Goal: Transaction & Acquisition: Subscribe to service/newsletter

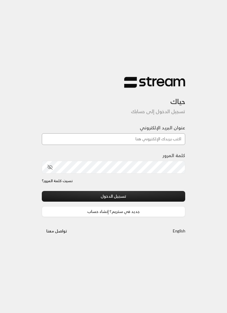
type input "[EMAIL_ADDRESS][DOMAIN_NAME]"
click at [113, 196] on button "تسجيل الدخول" at bounding box center [113, 196] width 143 height 11
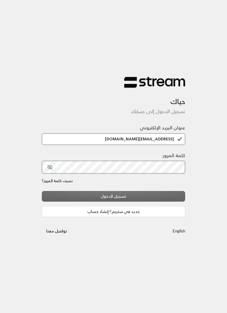
click at [164, 200] on div "تسجيل الدخول جديد في ستريم؟ إنشاء حساب" at bounding box center [113, 204] width 143 height 26
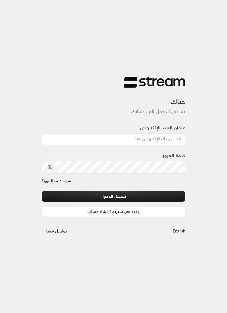
click at [168, 140] on input "عنوان البريد الإلكتروني" at bounding box center [113, 139] width 143 height 12
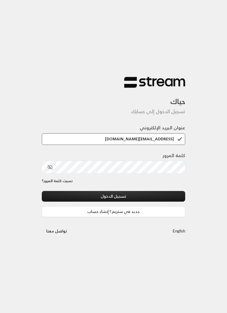
type input "[EMAIL_ADDRESS][DOMAIN_NAME]"
click at [49, 170] on icon "toggle password visibility" at bounding box center [49, 166] width 5 height 5
click at [128, 196] on button "تسجيل الدخول" at bounding box center [113, 196] width 143 height 11
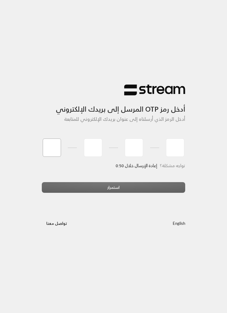
click at [48, 149] on input "tel" at bounding box center [52, 147] width 18 height 18
type input "9"
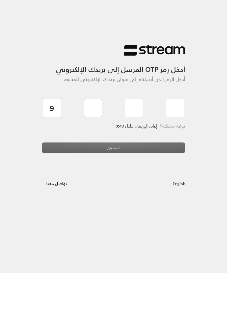
type input "2"
type input "8"
type input "2"
click at [158, 182] on div "استمرار" at bounding box center [113, 189] width 143 height 15
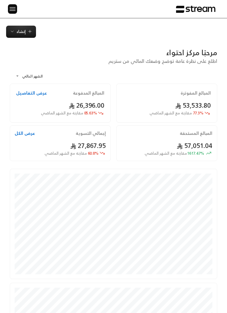
click at [23, 32] on span "إنشاء" at bounding box center [20, 31] width 9 height 7
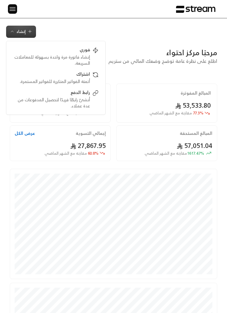
click at [142, 35] on div "إنشاء فوري إنشاء فاتورة مرة واحدة بسهولة للمعاملات السريعة. اشتراك أتمتة الفوات…" at bounding box center [113, 32] width 227 height 12
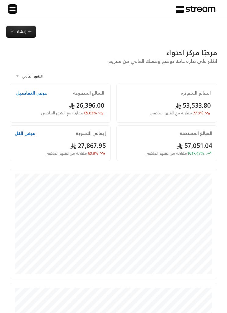
click at [12, 12] on img at bounding box center [12, 9] width 7 height 8
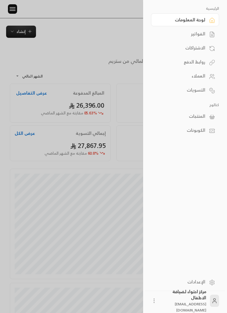
click at [205, 35] on div "الفواتير" at bounding box center [181, 34] width 47 height 6
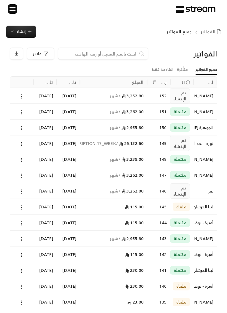
click at [23, 93] on button at bounding box center [21, 96] width 7 height 7
click at [20, 142] on div at bounding box center [113, 156] width 227 height 313
click at [23, 145] on icon at bounding box center [21, 143] width 5 height 5
click at [27, 161] on li "عرض" at bounding box center [28, 159] width 15 height 10
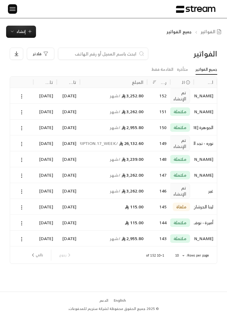
click at [23, 144] on icon at bounding box center [21, 143] width 5 height 5
click at [24, 160] on li "عرض" at bounding box center [28, 159] width 15 height 10
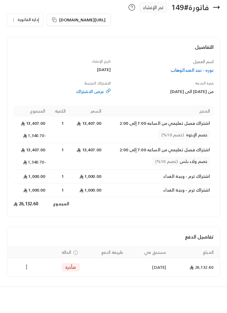
scroll to position [22, 0]
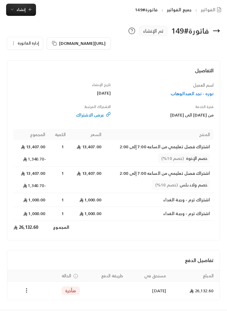
click at [24, 296] on td "Payments" at bounding box center [26, 290] width 38 height 18
click at [24, 288] on icon "Payments" at bounding box center [26, 290] width 6 height 6
click at [32, 309] on li "تغيير الحالة الى مدفوعة" at bounding box center [48, 305] width 44 height 10
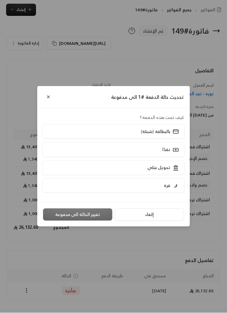
click at [47, 102] on button "Close" at bounding box center [48, 97] width 10 height 10
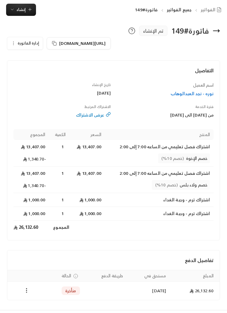
click at [16, 41] on button "إدارة الفاتورة" at bounding box center [24, 43] width 35 height 12
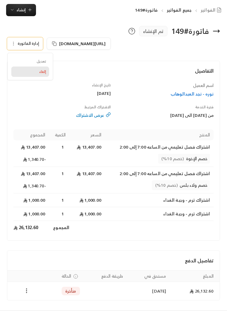
click at [37, 73] on link "إلغاء" at bounding box center [30, 71] width 38 height 10
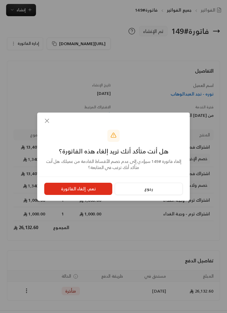
click at [68, 195] on button "نعم، إلغاء الفاتورة" at bounding box center [78, 188] width 68 height 12
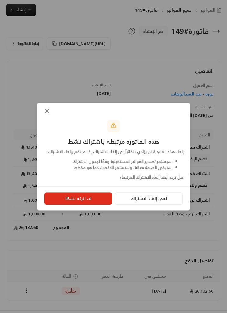
click at [130, 204] on button "نعم، إلغاء الاشتراك" at bounding box center [149, 198] width 68 height 12
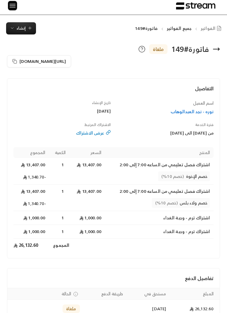
scroll to position [0, 0]
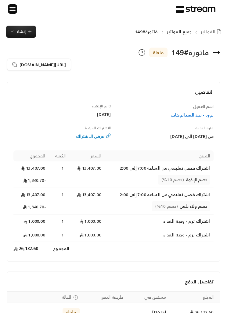
click at [16, 35] on button "إنشاء" at bounding box center [21, 32] width 30 height 12
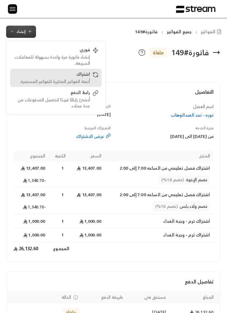
click at [96, 79] on div "اشتراك أتمتة الفواتير المتكررة للفواتير المستمرة." at bounding box center [55, 77] width 85 height 13
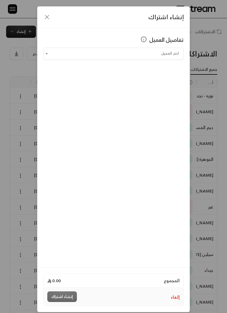
click at [171, 55] on input "اختر العميل" at bounding box center [113, 53] width 140 height 10
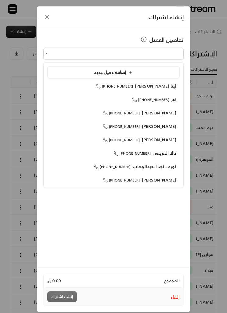
click at [167, 165] on span "نوره - نجد العبدالوهاب" at bounding box center [154, 166] width 44 height 8
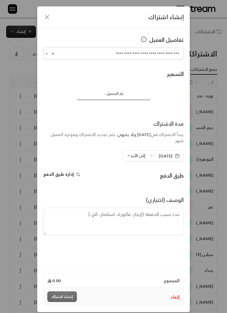
type input "**********"
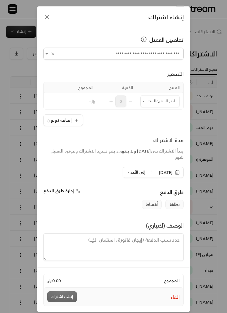
click at [170, 102] on input "اختر العميل" at bounding box center [159, 101] width 39 height 10
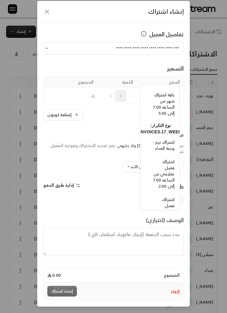
scroll to position [461, -2]
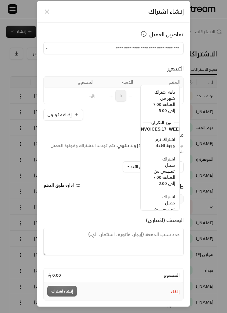
click at [172, 170] on span "اشتراك فصل تعليمي من الساعه 7:00 إلى 2:00" at bounding box center [163, 171] width 21 height 32
type input "**********"
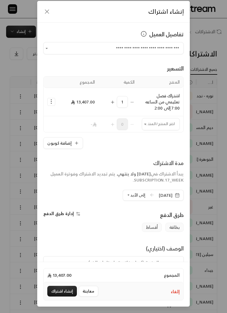
click at [170, 119] on input "اختر العميل" at bounding box center [161, 124] width 38 height 10
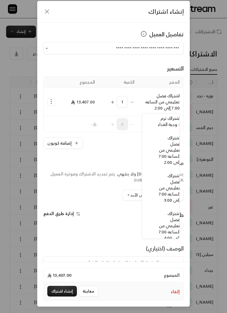
scroll to position [529, -8]
click at [173, 128] on span "اشتراك ترم - وجبة الغداء" at bounding box center [168, 121] width 22 height 14
type input "**********"
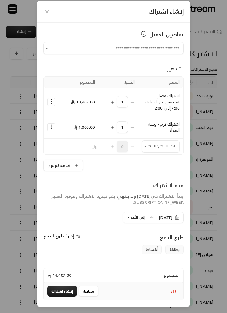
click at [164, 141] on input "اختر العميل" at bounding box center [161, 146] width 38 height 10
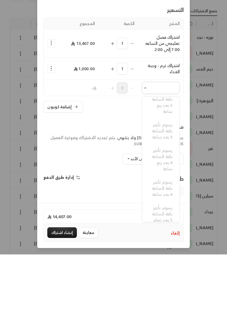
scroll to position [249, 0]
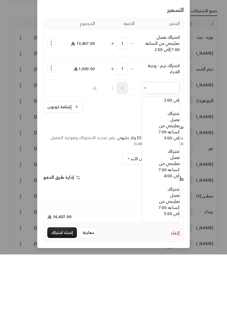
click at [173, 206] on span "اشتراك فصل تعليمي من الساعه 7:00 إلى 4:00" at bounding box center [168, 222] width 21 height 32
type input "**********"
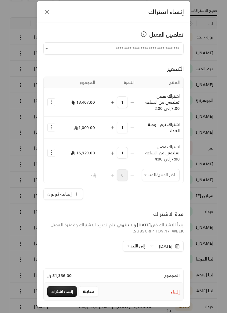
click at [52, 151] on icon "Selected Products" at bounding box center [51, 152] width 6 height 6
click at [74, 178] on span "إزالة المنتج" at bounding box center [77, 178] width 18 height 6
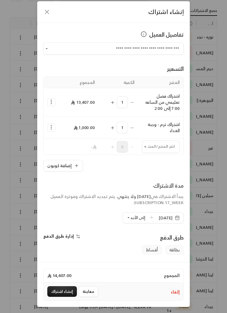
click at [171, 146] on input "اختر العميل" at bounding box center [161, 146] width 38 height 10
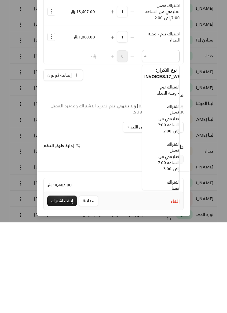
scroll to position [512, -7]
click at [170, 192] on span "اشتراك فصل تعليمي من الساعه 7:00 إلى 2:00" at bounding box center [167, 208] width 21 height 32
type input "**********"
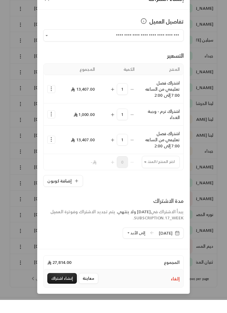
click at [151, 174] on div "المنتج الكمية المجموع اشتراك فصل تعليمي من الساعه 7:00 إلى 2:00 1 13,407.00 اشت…" at bounding box center [113, 137] width 140 height 123
click at [164, 173] on div "المنتج الكمية المجموع اشتراك فصل تعليمي من الساعه 7:00 إلى 2:00 1 13,407.00 اشت…" at bounding box center [113, 137] width 140 height 123
click at [168, 188] on div "إضافة كوبون" at bounding box center [113, 194] width 140 height 12
click at [152, 188] on div "إضافة كوبون" at bounding box center [113, 194] width 140 height 12
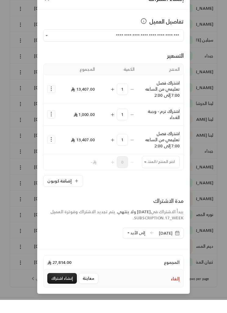
click at [148, 175] on div "المنتج الكمية المجموع اشتراك فصل تعليمي من الساعه 7:00 إلى 2:00 1 13,407.00 اشت…" at bounding box center [113, 137] width 140 height 123
click at [150, 188] on div "إضافة كوبون" at bounding box center [113, 194] width 140 height 12
click at [138, 209] on label "مدة الاشتراك يبدأ الاشتراك في [DATE] ولا ينتهي . يتم تجديد الاشتراك وفوترة العم…" at bounding box center [113, 223] width 140 height 29
click at [144, 188] on div "إضافة كوبون" at bounding box center [113, 194] width 140 height 12
click at [212, 175] on div "**********" at bounding box center [113, 156] width 227 height 313
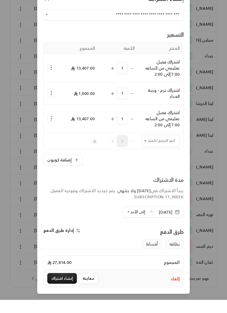
scroll to position [25, 0]
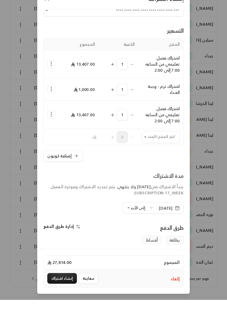
click at [166, 148] on div "المنتج الكمية المجموع اشتراك فصل تعليمي من الساعه 7:00 إلى 2:00 1 13,407.00 اشت…" at bounding box center [113, 112] width 140 height 123
click at [169, 149] on div "المنتج الكمية المجموع اشتراك فصل تعليمي من الساعه 7:00 إلى 2:00 1 13,407.00 اشت…" at bounding box center [113, 112] width 140 height 123
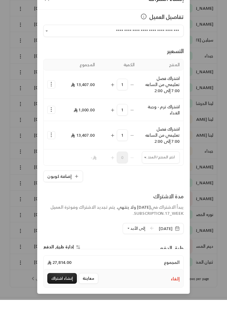
scroll to position [4, 0]
click at [151, 167] on div "المنتج الكمية المجموع اشتراك فصل تعليمي من الساعه 7:00 إلى 2:00 1 13,407.00 اشت…" at bounding box center [113, 133] width 140 height 123
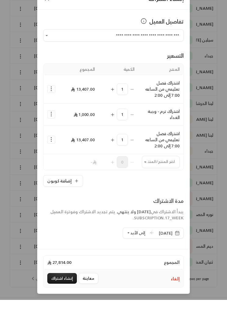
scroll to position [0, 0]
click at [111, 139] on td "1" at bounding box center [118, 153] width 40 height 28
click at [116, 139] on td "1" at bounding box center [118, 153] width 40 height 28
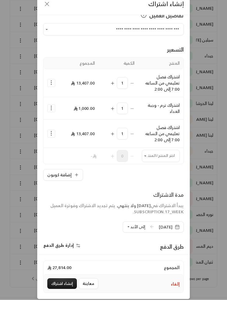
scroll to position [10, 0]
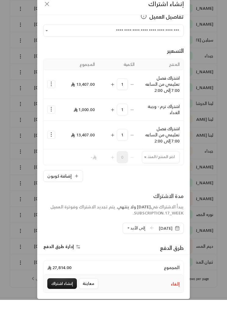
click at [164, 165] on input "اختر العميل" at bounding box center [161, 170] width 38 height 10
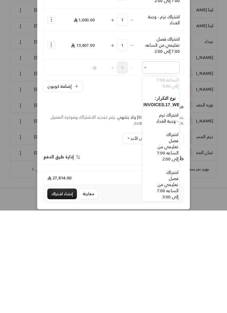
scroll to position [496, -6]
click at [171, 213] on span "اشتراك ترم - وجبة الغداء" at bounding box center [167, 220] width 22 height 14
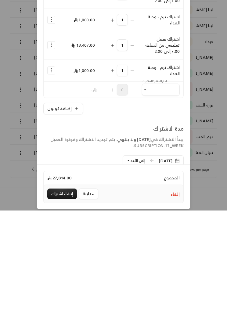
type input "**********"
click at [49, 99] on div "المنتج الكمية المجموع اشتراك فصل تعليمي من الساعه 7:00 إلى 2:00 1 13,407.00 اشت…" at bounding box center [113, 144] width 140 height 145
click at [53, 96] on table "المنتج الكمية المجموع اشتراك فصل تعليمي من الساعه 7:00 إلى 2:00 1 13,407.00 اشت…" at bounding box center [113, 136] width 140 height 129
click at [50, 96] on table "المنتج الكمية المجموع اشتراك فصل تعليمي من الساعه 7:00 إلى 2:00 1 13,407.00 اشت…" at bounding box center [113, 136] width 140 height 129
click at [52, 205] on button "إضافة كوبون" at bounding box center [63, 211] width 40 height 12
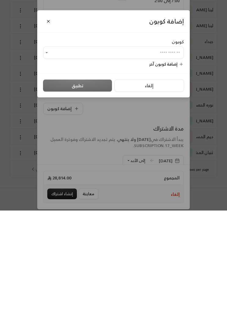
click at [67, 149] on div "إضافة كوبون كوبون ​ إضافة كوبون آخر إلغاء تطبيق" at bounding box center [113, 156] width 227 height 313
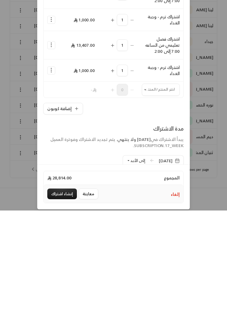
scroll to position [6, 0]
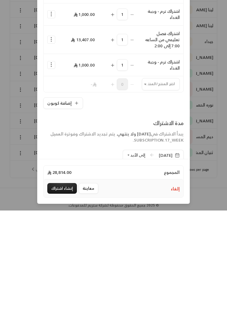
click at [49, 179] on td "Selected Products" at bounding box center [51, 187] width 15 height 16
click at [53, 94] on div "المنتج الكمية المجموع اشتراك فصل تعليمي من الساعه 7:00 إلى 2:00 1 13,407.00 اشت…" at bounding box center [113, 138] width 140 height 145
click at [52, 94] on div "المنتج الكمية المجموع اشتراك فصل تعليمي من الساعه 7:00 إلى 2:00 1 13,407.00 اشت…" at bounding box center [113, 138] width 140 height 145
click at [51, 221] on label "مدة الاشتراك يبدأ الاشتراك في [DATE] ولا ينتهي . يتم تجديد الاشتراك وفوترة العم…" at bounding box center [113, 235] width 140 height 29
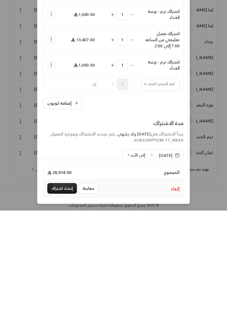
click at [49, 221] on label "مدة الاشتراك يبدأ الاشتراك في [DATE] ولا ينتهي . يتم تجديد الاشتراك وفوترة العم…" at bounding box center [113, 235] width 140 height 29
click at [50, 221] on label "مدة الاشتراك يبدأ الاشتراك في [DATE] ولا ينتهي . يتم تجديد الاشتراك وفوترة العم…" at bounding box center [113, 235] width 140 height 29
click at [50, 91] on div "المنتج الكمية المجموع اشتراك فصل تعليمي من الساعه 7:00 إلى 2:00 1 13,407.00 اشت…" at bounding box center [113, 138] width 140 height 145
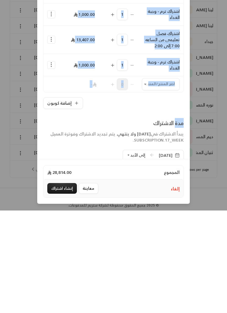
click at [16, 149] on div "**********" at bounding box center [113, 156] width 227 height 313
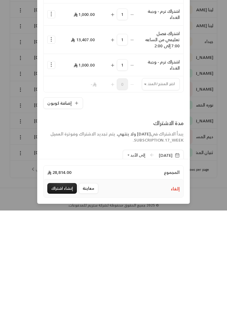
click at [48, 90] on div "المنتج الكمية المجموع اشتراك فصل تعليمي من الساعه 7:00 إلى 2:00 1 13,407.00 اشت…" at bounding box center [113, 138] width 140 height 145
click at [51, 90] on div "المنتج الكمية المجموع اشتراك فصل تعليمي من الساعه 7:00 إلى 2:00 1 13,407.00 اشت…" at bounding box center [113, 138] width 140 height 145
click at [54, 179] on td "Selected Products" at bounding box center [51, 187] width 15 height 16
click at [50, 90] on div "المنتج الكمية المجموع اشتراك فصل تعليمي من الساعه 7:00 إلى 2:00 1 13,407.00 اشت…" at bounding box center [113, 138] width 140 height 145
click at [49, 179] on td "Selected Products" at bounding box center [51, 187] width 15 height 16
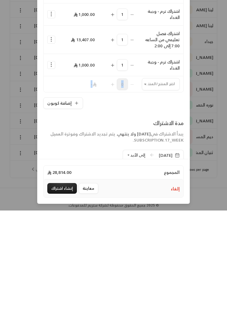
click at [161, 93] on div "المنتج الكمية المجموع اشتراك فصل تعليمي من الساعه 7:00 إلى 2:00 1 13,407.00 اشت…" at bounding box center [113, 138] width 140 height 145
click at [51, 179] on td "Selected Products" at bounding box center [51, 187] width 15 height 16
click at [54, 179] on td "Selected Products" at bounding box center [51, 187] width 15 height 16
click at [48, 91] on div "المنتج الكمية المجموع اشتراك فصل تعليمي من الساعه 7:00 إلى 2:00 1 13,407.00 اشت…" at bounding box center [113, 138] width 140 height 145
click at [48, 179] on td "Selected Products" at bounding box center [51, 187] width 15 height 16
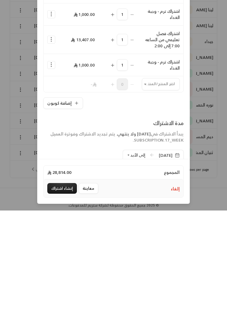
click at [50, 179] on td "Selected Products" at bounding box center [51, 187] width 15 height 16
click at [51, 179] on td "Selected Products" at bounding box center [51, 187] width 15 height 16
click at [54, 221] on label "مدة الاشتراك يبدأ الاشتراك في [DATE] ولا ينتهي . يتم تجديد الاشتراك وفوترة العم…" at bounding box center [113, 235] width 140 height 29
click at [52, 221] on label "مدة الاشتراك يبدأ الاشتراك في [DATE] ولا ينتهي . يتم تجديد الاشتراك وفوترة العم…" at bounding box center [113, 235] width 140 height 29
click at [50, 221] on label "مدة الاشتراك يبدأ الاشتراك في [DATE] ولا ينتهي . يتم تجديد الاشتراك وفوترة العم…" at bounding box center [113, 235] width 140 height 29
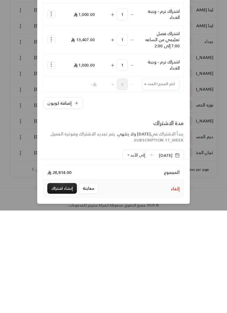
click at [51, 221] on label "مدة الاشتراك يبدأ الاشتراك في [DATE] ولا ينتهي . يتم تجديد الاشتراك وفوترة العم…" at bounding box center [113, 235] width 140 height 29
click at [130, 255] on span "إلى الأبد" at bounding box center [137, 257] width 15 height 7
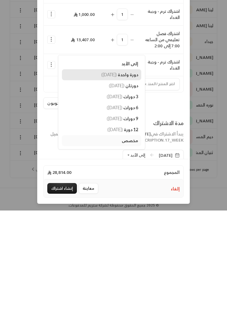
click at [101, 178] on span "( [DATE] )" at bounding box center [109, 177] width 16 height 5
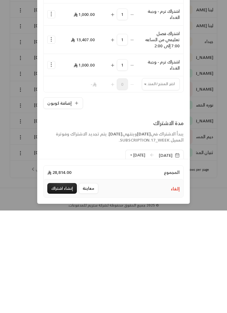
click at [177, 258] on icon "button" at bounding box center [177, 257] width 5 height 5
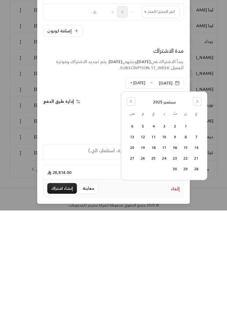
scroll to position [82, 0]
click at [194, 203] on button "Go to the Next Month" at bounding box center [197, 204] width 9 height 9
click at [131, 203] on icon "Go to the Previous Month" at bounding box center [130, 204] width 1 height 3
click at [132, 203] on icon "Go to the Previous Month" at bounding box center [131, 204] width 4 height 4
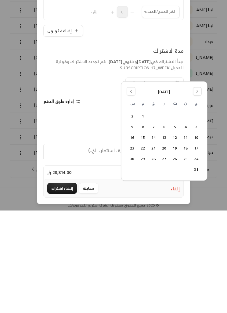
click at [197, 263] on button "24" at bounding box center [196, 261] width 10 height 10
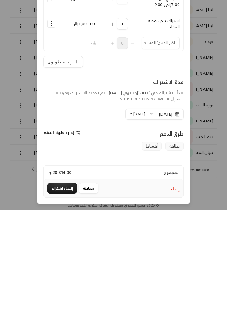
scroll to position [50, 0]
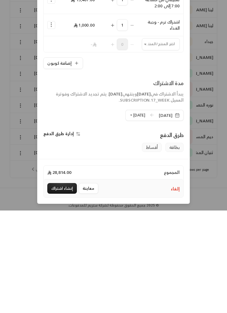
click at [51, 100] on icon "Selected Products" at bounding box center [51, 102] width 6 height 6
click at [80, 114] on span "إضافة كوبون" at bounding box center [75, 117] width 21 height 6
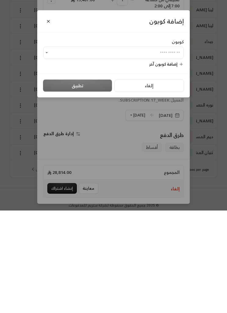
click at [150, 157] on input "اختر العميل" at bounding box center [113, 155] width 140 height 10
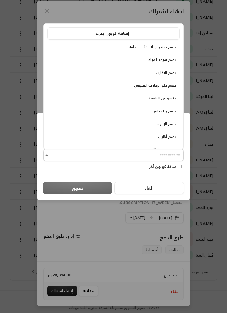
click at [174, 121] on span "خصم الإخوة" at bounding box center [166, 124] width 19 height 6
type input "**********"
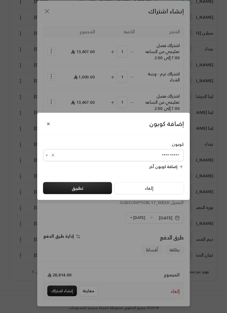
click at [96, 191] on button "تطبيق" at bounding box center [77, 188] width 69 height 12
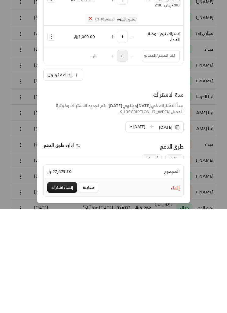
scroll to position [25, 0]
click at [53, 287] on div "الاشتراكات فلاتر جميع الاشتراكات فعال متجمد غير فعال ملغاة مجدولة اسم العميل ال…" at bounding box center [113, 157] width 227 height 473
click at [58, 288] on div "الاشتراكات فلاتر جميع الاشتراكات فعال متجمد غير فعال ملغاة مجدولة اسم العميل ال…" at bounding box center [113, 157] width 227 height 473
click at [59, 289] on div "الاشتراكات فلاتر جميع الاشتراكات فعال متجمد غير فعال ملغاة مجدولة اسم العميل ال…" at bounding box center [113, 157] width 227 height 473
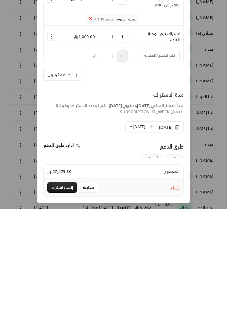
click at [62, 288] on div "الاشتراكات فلاتر جميع الاشتراكات فعال متجمد غير فعال ملغاة مجدولة اسم العميل ال…" at bounding box center [113, 157] width 227 height 473
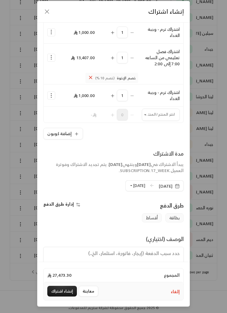
scroll to position [21, 0]
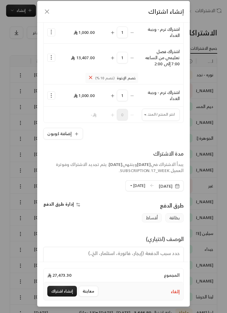
click at [61, 290] on button "إنشاء اشتراك" at bounding box center [62, 290] width 30 height 11
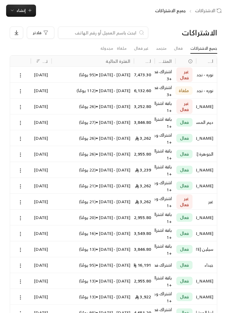
click at [20, 77] on circle at bounding box center [20, 77] width 1 height 1
click at [22, 90] on link "عرض" at bounding box center [26, 90] width 15 height 10
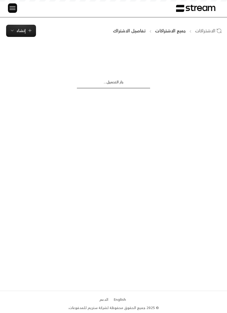
scroll to position [0, 0]
